Goal: Information Seeking & Learning: Learn about a topic

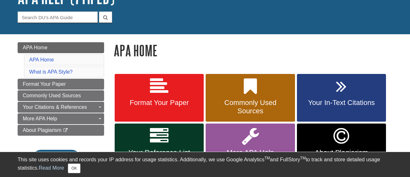
scroll to position [53, 0]
click at [154, 100] on span "Format Your Paper" at bounding box center [158, 103] width 79 height 8
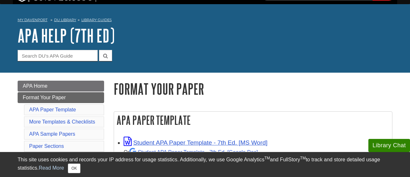
scroll to position [55, 0]
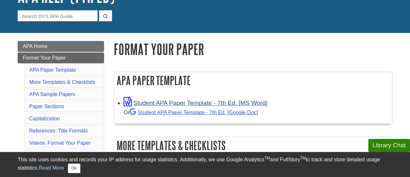
click at [181, 102] on link "Student APA Paper Template - 7th Ed. [MS Word]" at bounding box center [196, 103] width 144 height 7
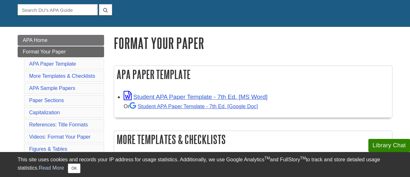
scroll to position [67, 0]
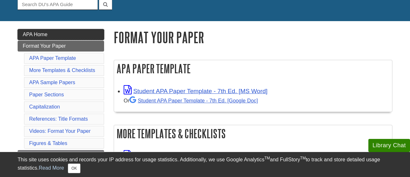
click at [41, 33] on span "APA Home" at bounding box center [35, 34] width 25 height 5
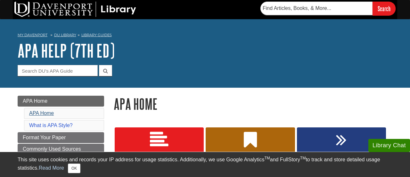
click at [41, 111] on link "APA Home" at bounding box center [41, 112] width 25 height 5
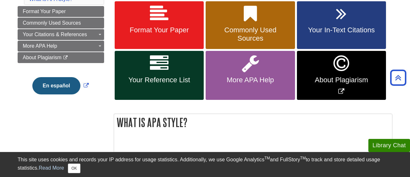
click at [331, 32] on span "Your In-Text Citations" at bounding box center [341, 30] width 79 height 8
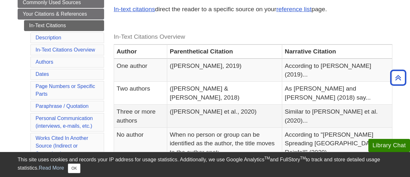
scroll to position [113, 0]
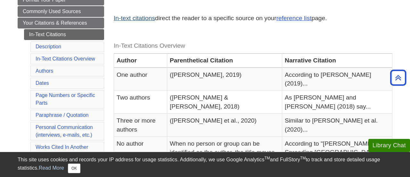
click at [141, 19] on link "In-text citations" at bounding box center [134, 18] width 41 height 7
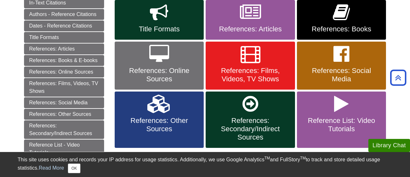
scroll to position [123, 0]
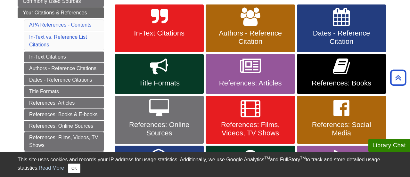
click at [171, 34] on span "In-Text Citations" at bounding box center [158, 33] width 79 height 8
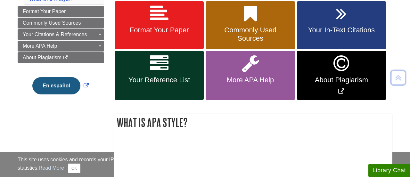
scroll to position [126, 0]
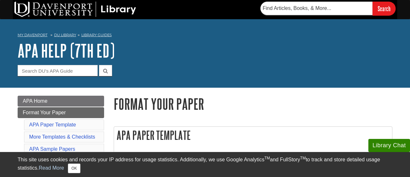
scroll to position [67, 0]
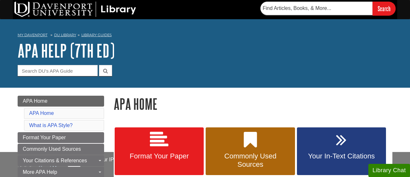
scroll to position [53, 0]
